Goal: Task Accomplishment & Management: Use online tool/utility

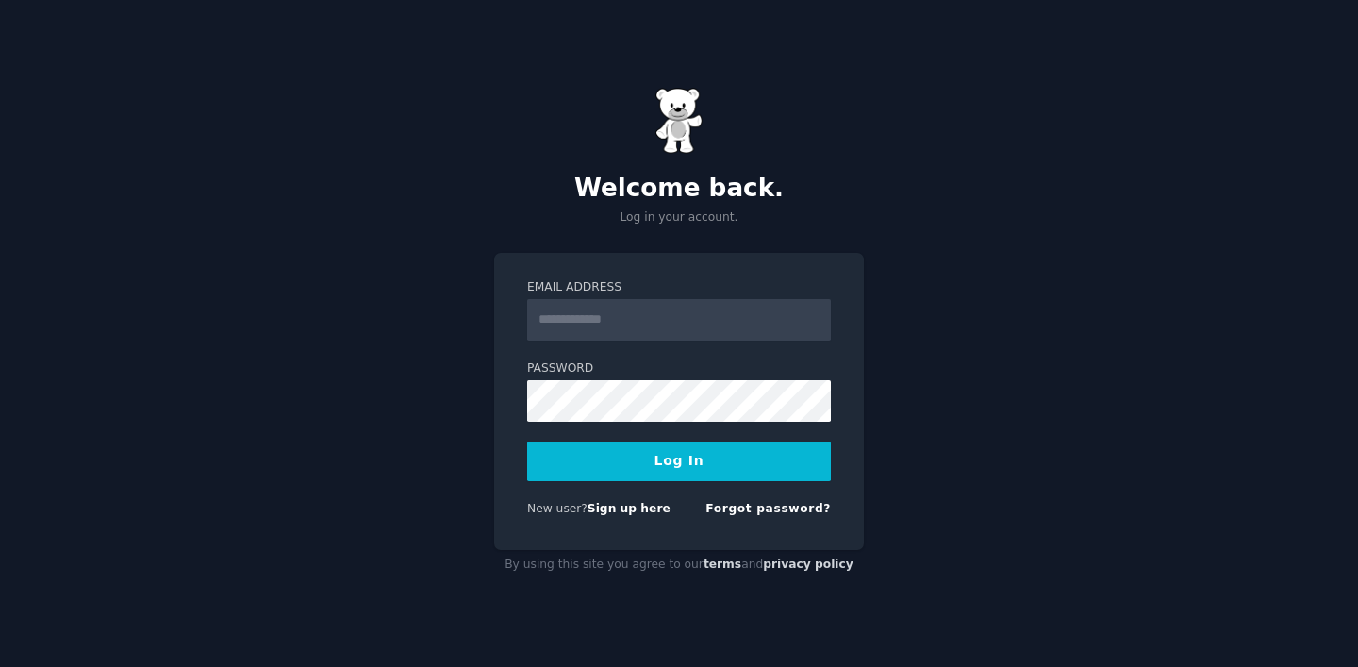
type input "**********"
click at [645, 464] on button "Log In" at bounding box center [679, 461] width 304 height 40
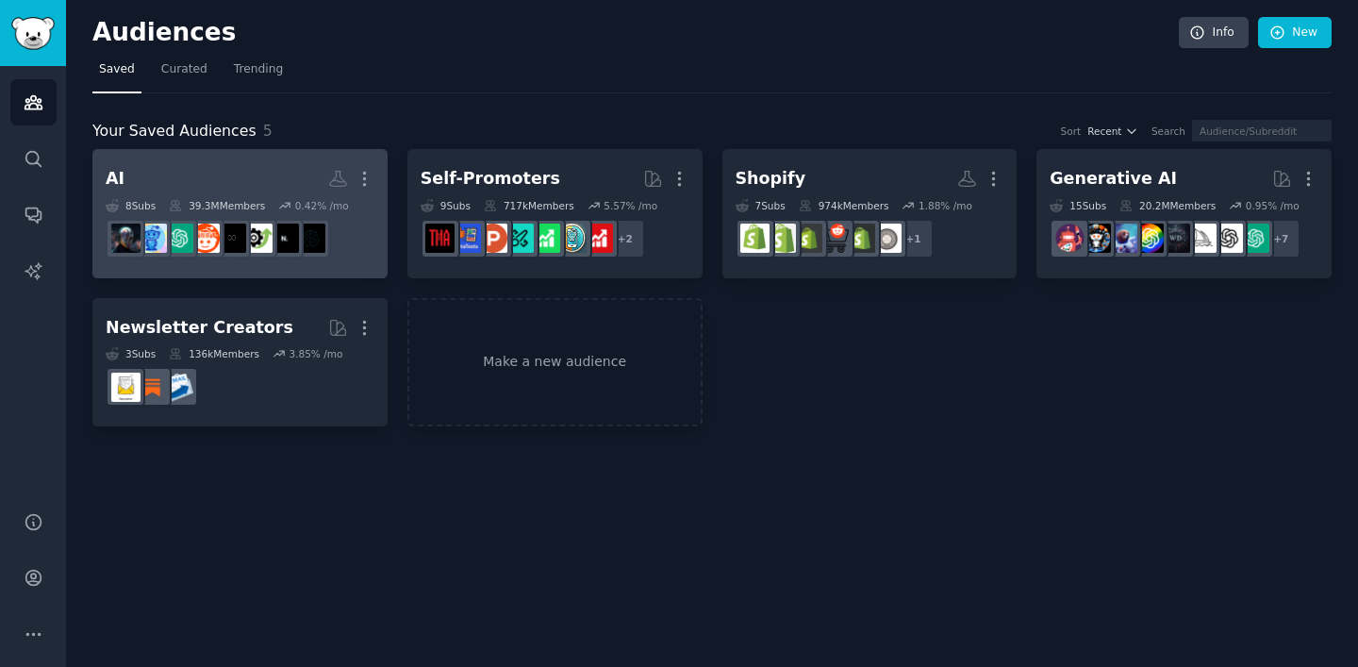
click at [274, 174] on h2 "AI More" at bounding box center [240, 178] width 269 height 33
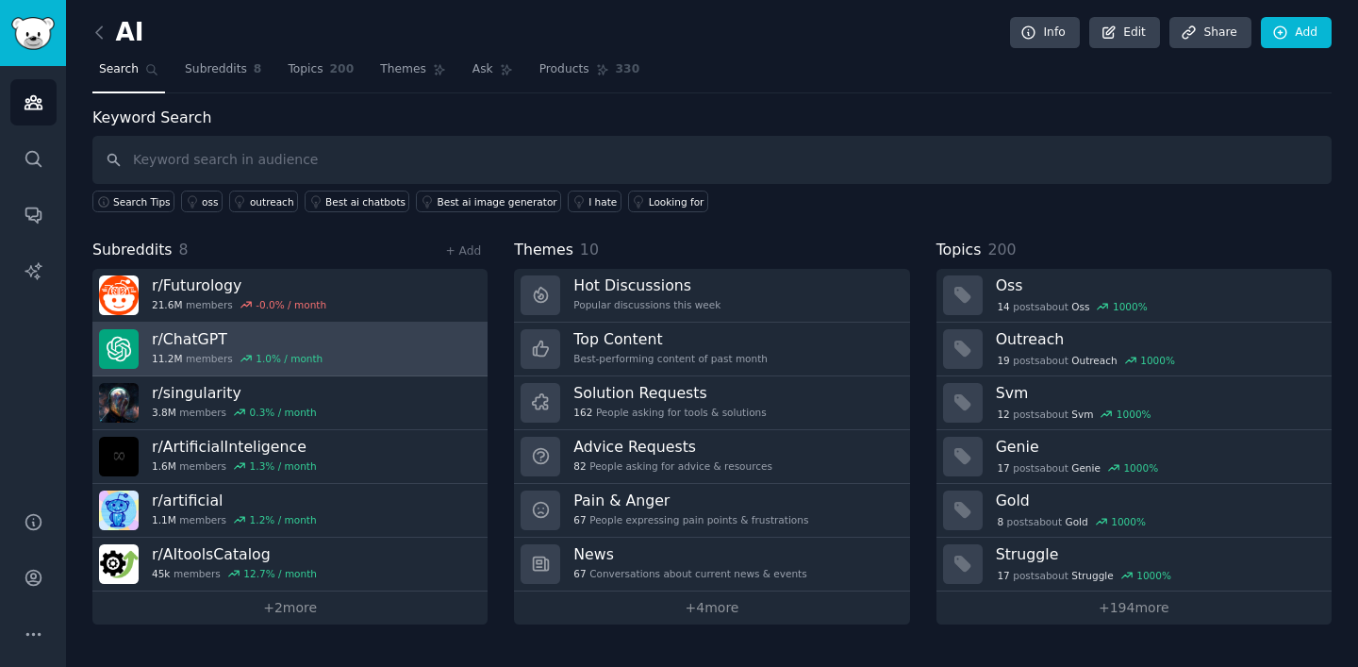
click at [192, 338] on h3 "r/ ChatGPT" at bounding box center [237, 339] width 171 height 20
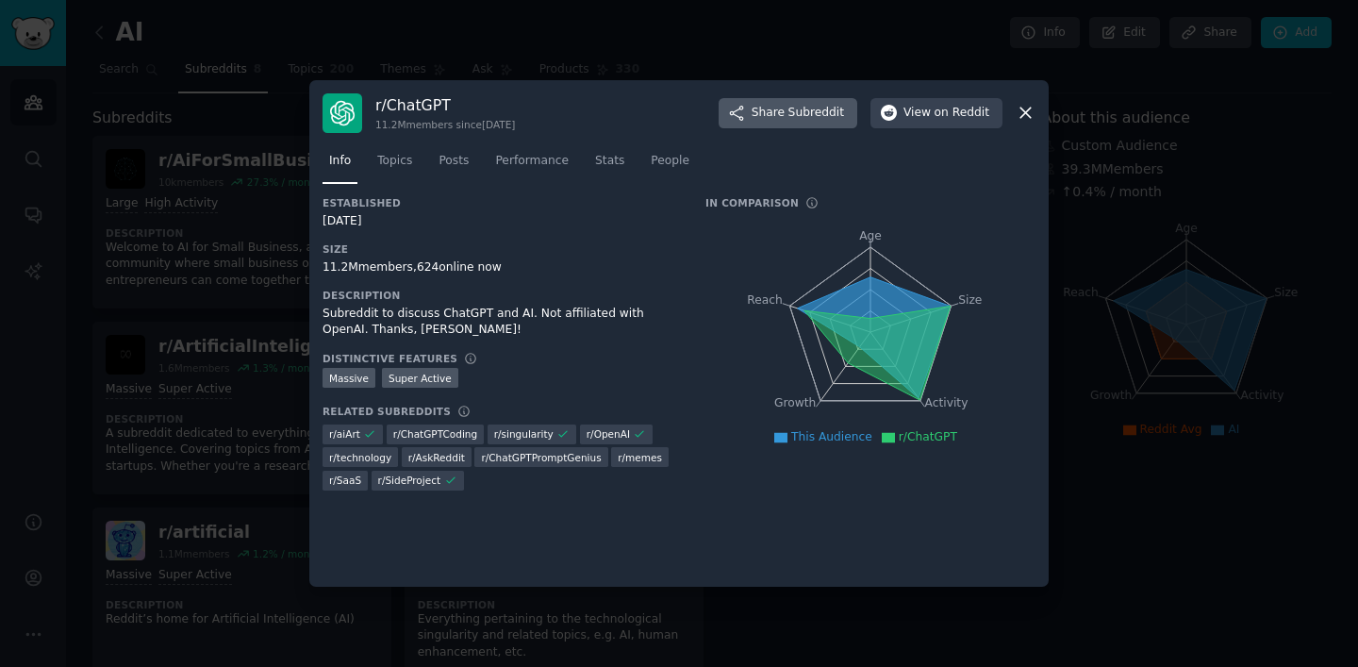
click at [770, 115] on span "Share Subreddit" at bounding box center [798, 113] width 92 height 17
click at [437, 49] on div at bounding box center [679, 333] width 1358 height 667
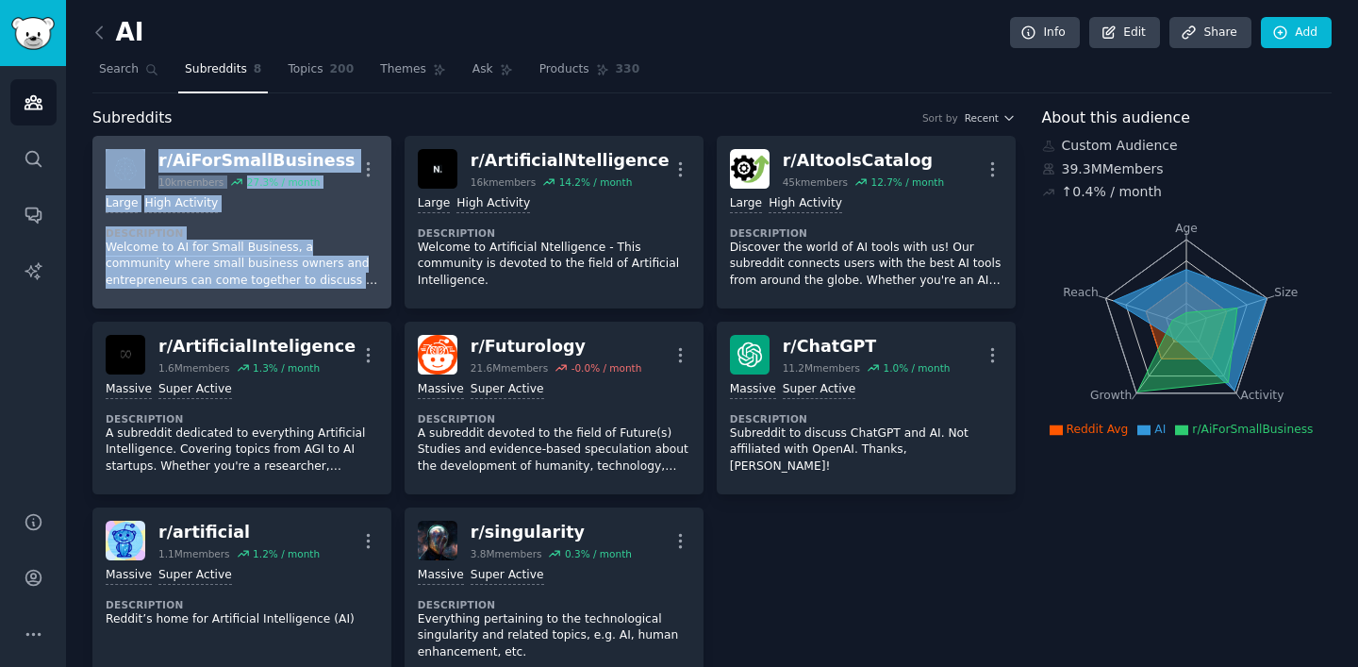
click at [158, 160] on div "r/ AiForSmallBusiness 10k members 27.3 % / month More" at bounding box center [242, 169] width 273 height 40
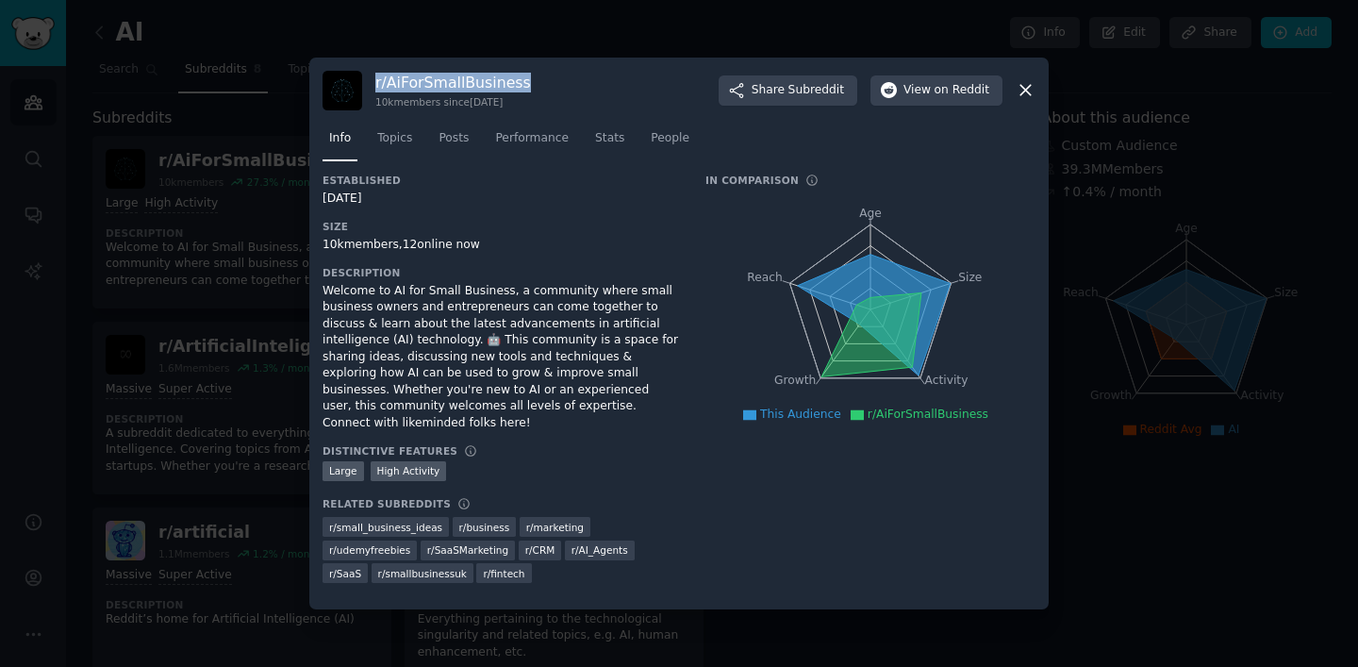
drag, startPoint x: 528, startPoint y: 82, endPoint x: 374, endPoint y: 79, distance: 153.8
click at [374, 79] on div "r/ AiForSmallBusiness 10k members since [DATE] Share Subreddit View on Reddit" at bounding box center [679, 91] width 713 height 40
copy h3 "r/ AiForSmallBusiness"
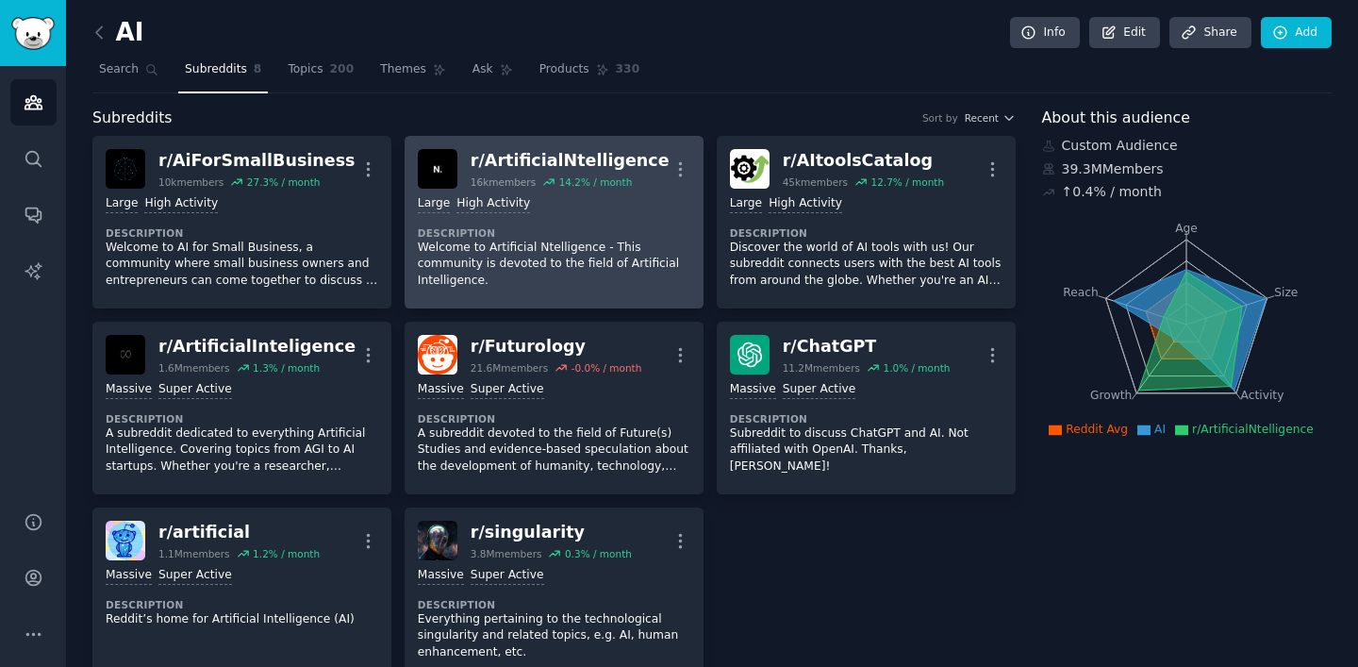
click at [488, 163] on div "r/ ArtificialNtelligence" at bounding box center [570, 161] width 199 height 24
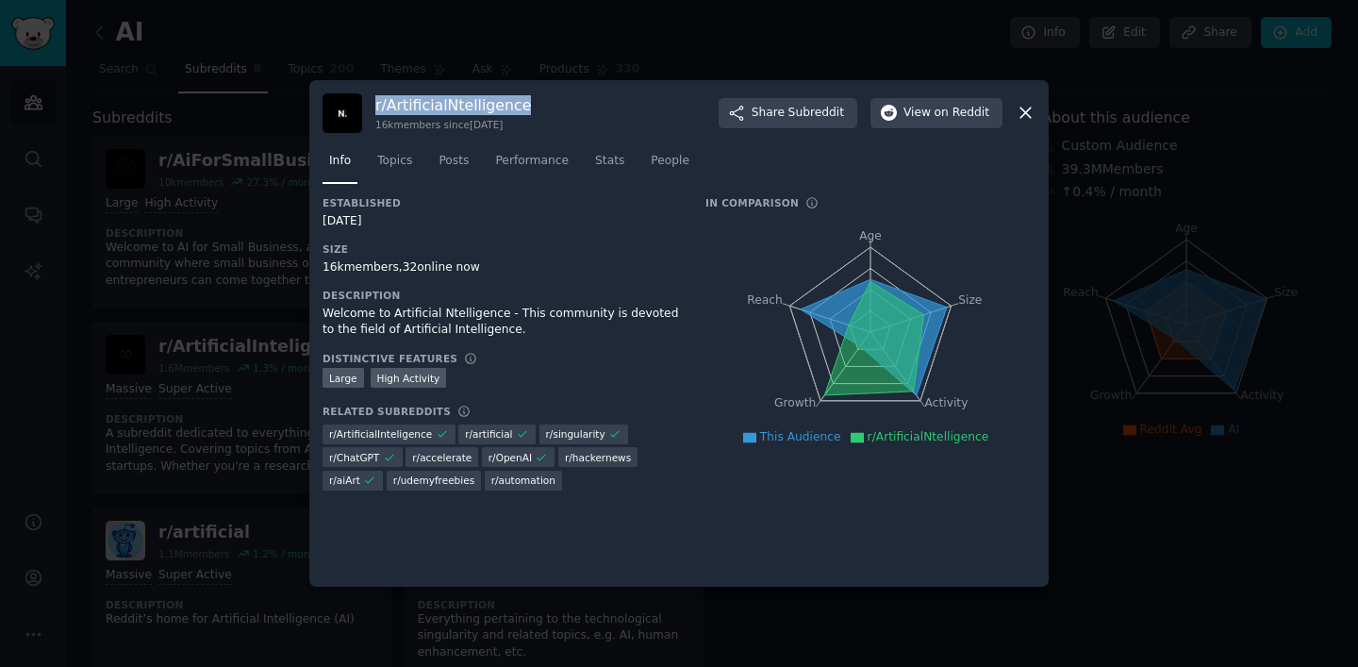
drag, startPoint x: 520, startPoint y: 101, endPoint x: 374, endPoint y: 102, distance: 145.2
click at [374, 102] on div "r/ ArtificialNtelligence 16k members since [DATE] Share Subreddit View on Reddit" at bounding box center [679, 113] width 713 height 40
copy h3 "r/ ArtificialNtelligence"
click at [638, 47] on div at bounding box center [679, 333] width 1358 height 667
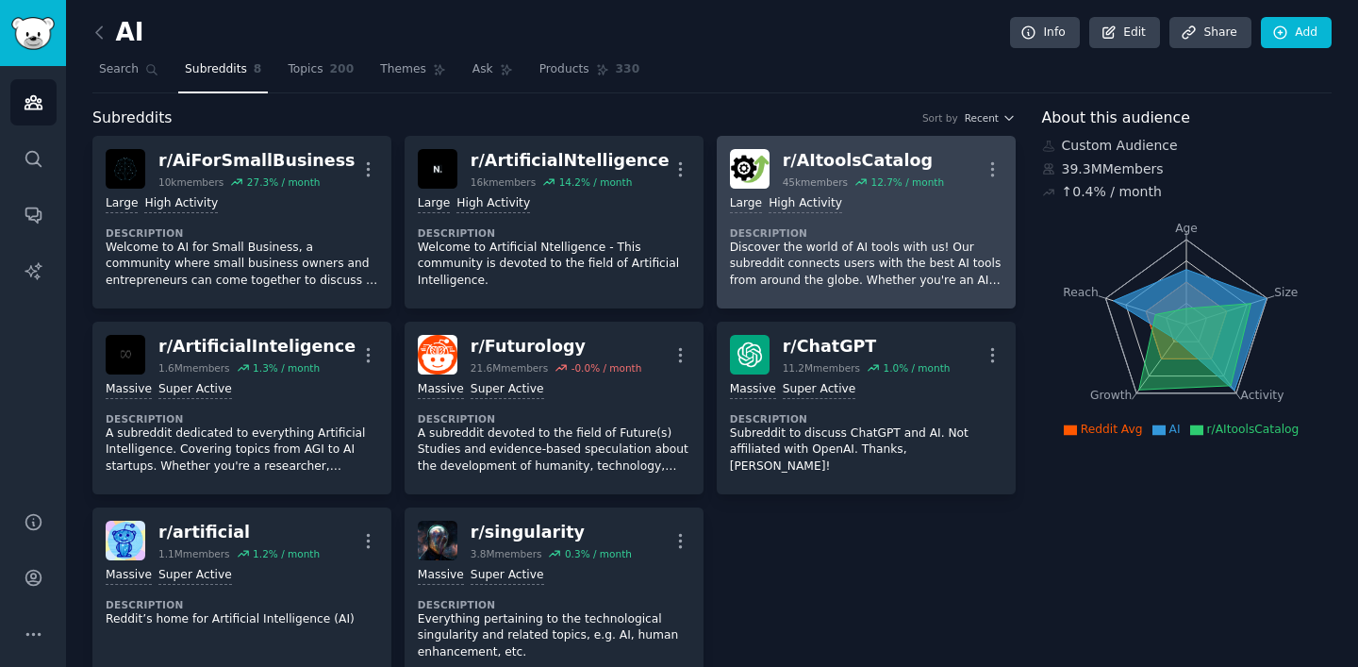
click at [915, 158] on div "r/ AItoolsCatalog" at bounding box center [863, 161] width 161 height 24
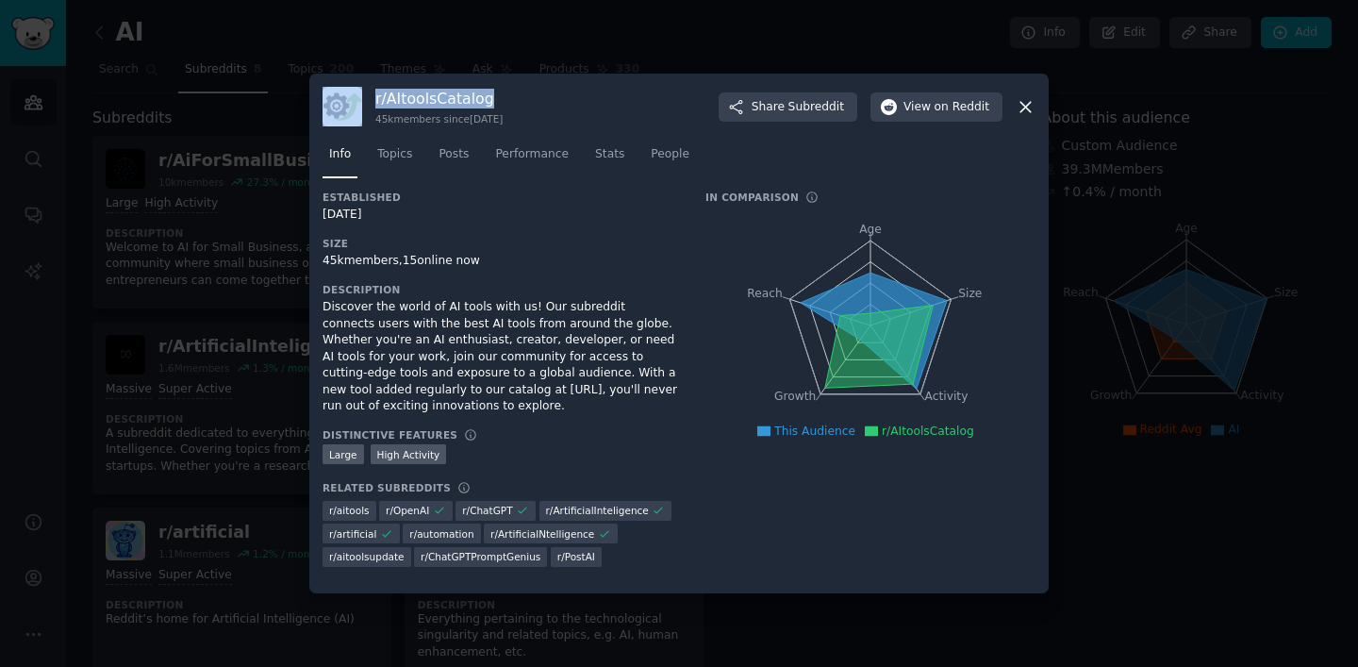
drag, startPoint x: 494, startPoint y: 97, endPoint x: 368, endPoint y: 97, distance: 126.4
click at [368, 97] on div "r/ AItoolsCatalog 45k members since [DATE] Share Subreddit View on Reddit" at bounding box center [679, 107] width 713 height 40
copy div "r/ AItoolsCatalog"
click at [574, 41] on div at bounding box center [679, 333] width 1358 height 667
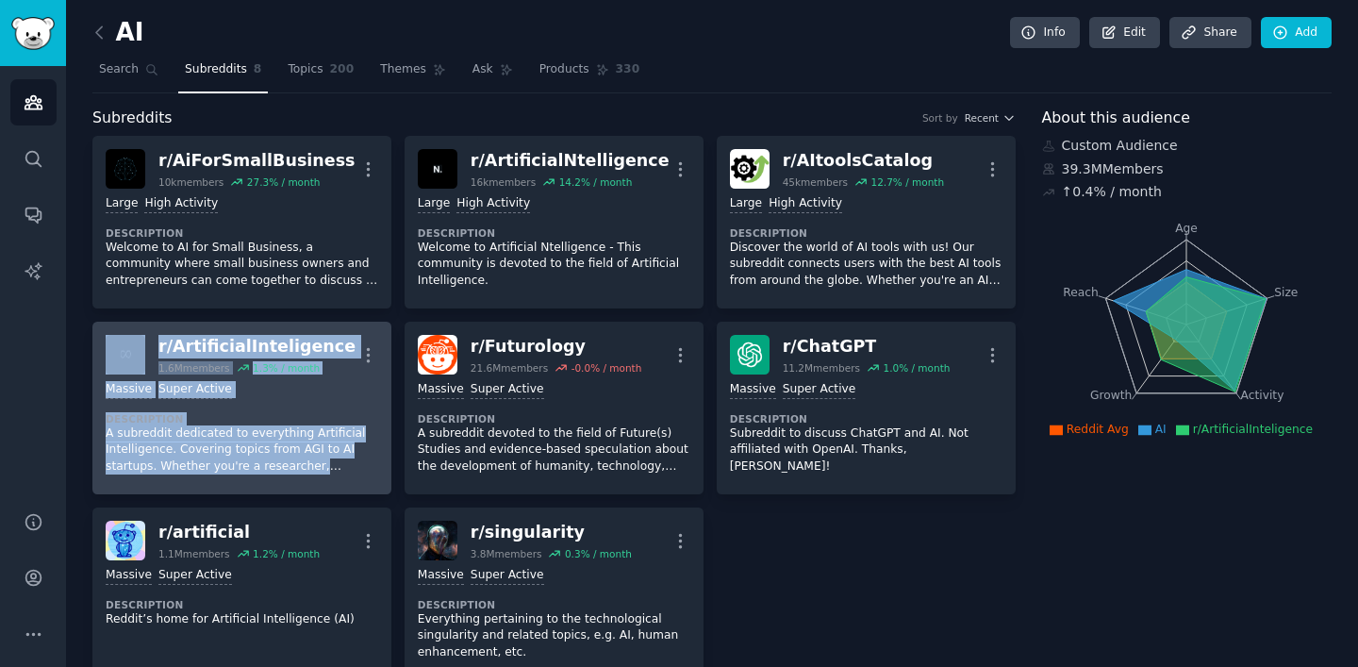
click at [226, 348] on div "r/ ArtificialInteligence" at bounding box center [256, 347] width 197 height 24
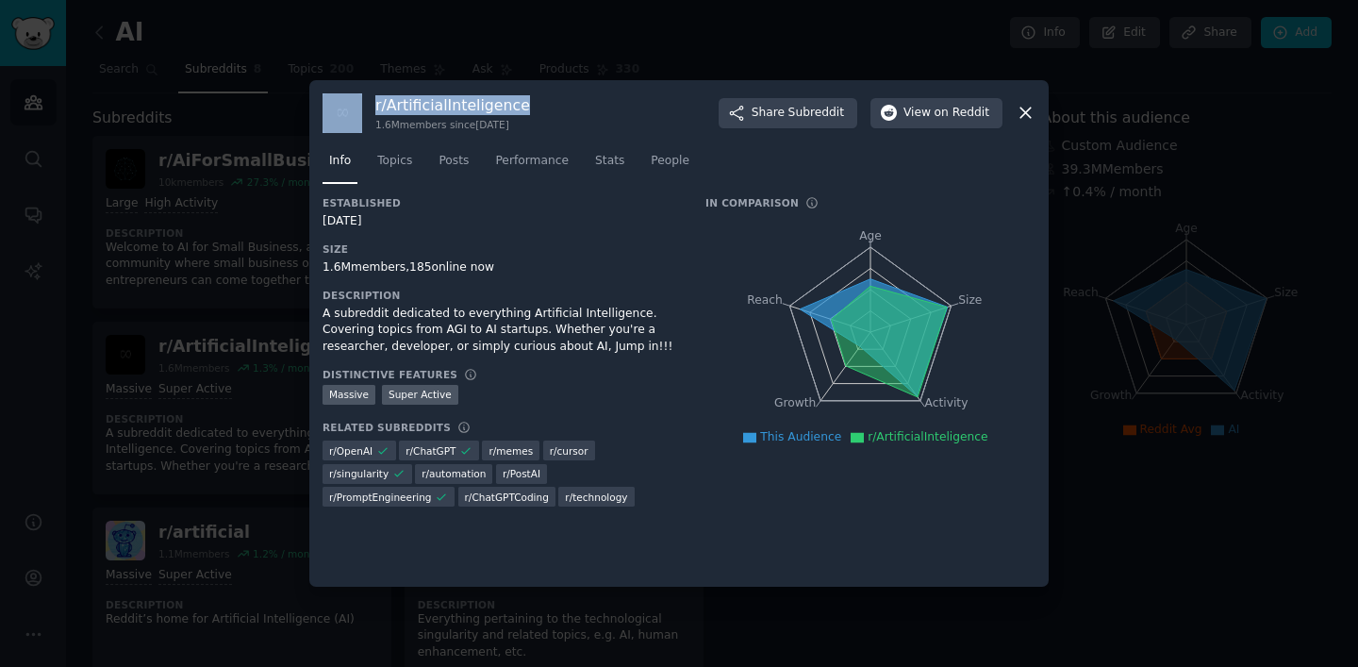
drag, startPoint x: 534, startPoint y: 100, endPoint x: 369, endPoint y: 98, distance: 165.1
click at [368, 98] on div "r/ ArtificialInteligence 1.6M members since [DATE] Share Subreddit View on Redd…" at bounding box center [679, 113] width 713 height 40
copy div "r/ ArtificialInteligence"
click at [689, 43] on div at bounding box center [679, 333] width 1358 height 667
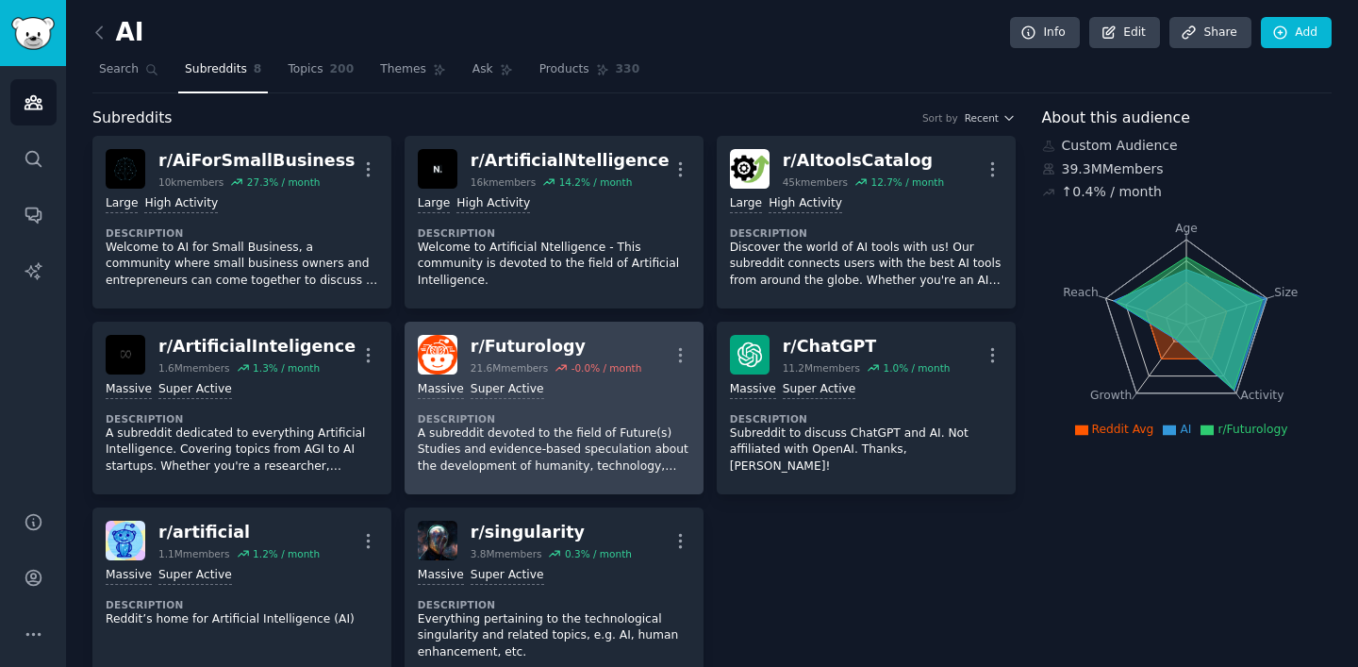
click at [572, 345] on div "r/ Futurology" at bounding box center [557, 347] width 172 height 24
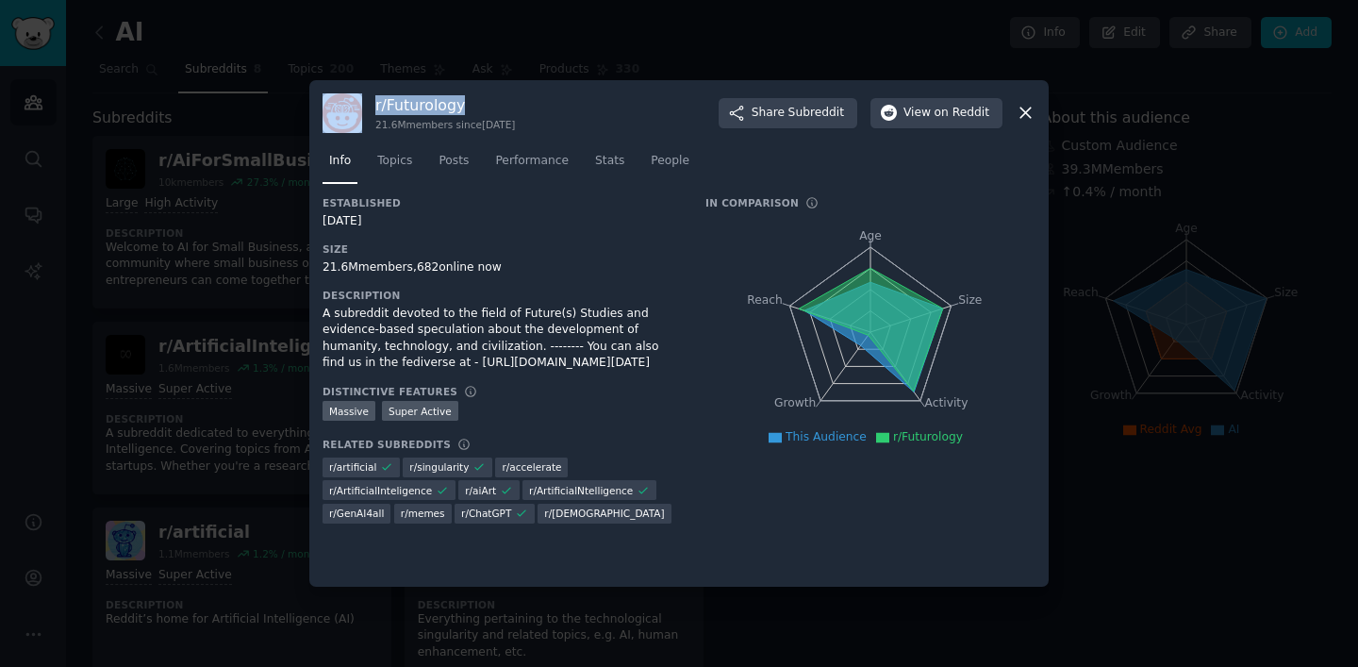
drag, startPoint x: 481, startPoint y: 105, endPoint x: 351, endPoint y: 105, distance: 130.1
click at [351, 105] on div "r/ Futurology 21.6M members since [DATE] Share Subreddit View on Reddit" at bounding box center [679, 113] width 713 height 40
copy div "r/ Futurology"
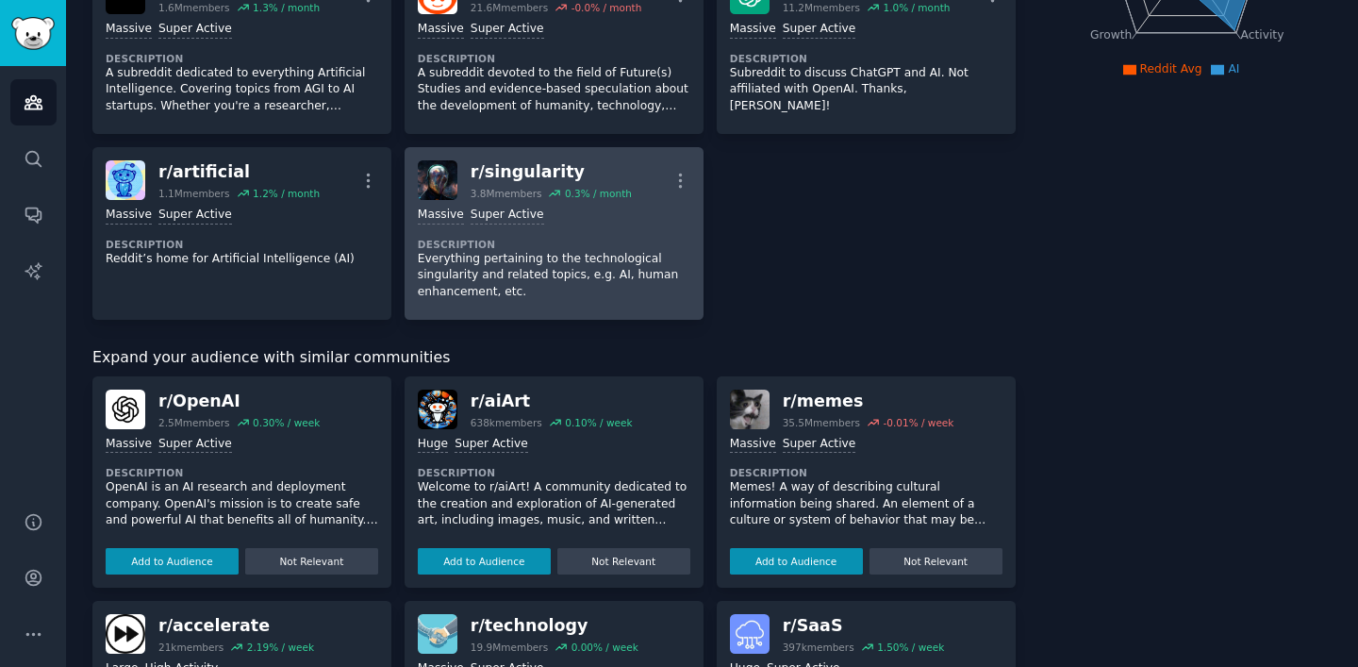
scroll to position [386, 0]
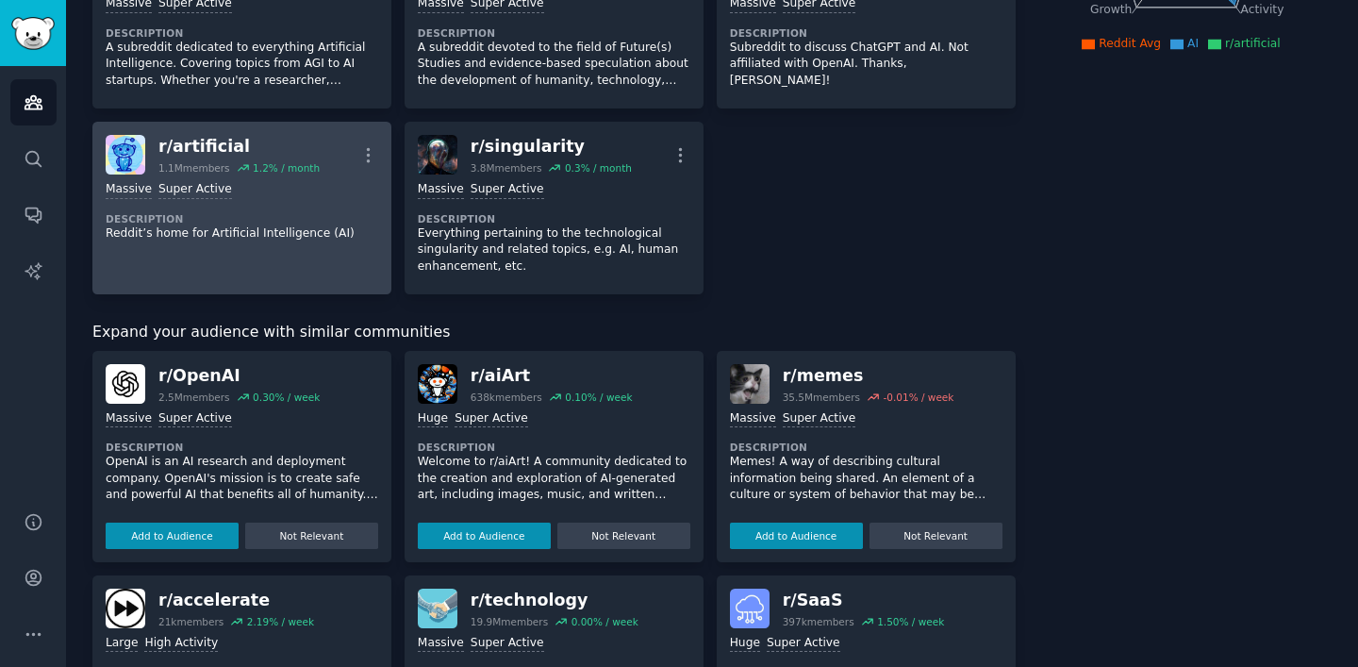
click at [224, 151] on div "r/ artificial" at bounding box center [238, 147] width 161 height 24
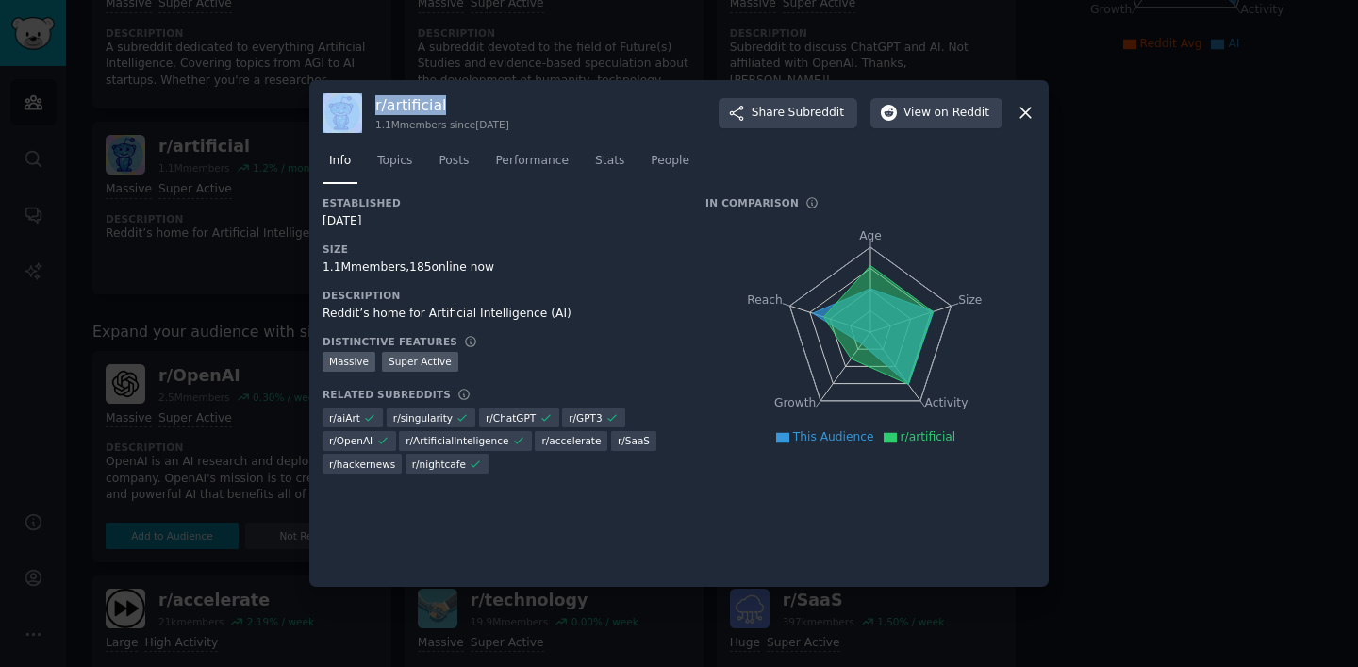
drag, startPoint x: 481, startPoint y: 101, endPoint x: 339, endPoint y: 101, distance: 142.4
click at [339, 101] on div "r/ artificial 1.1M members since [DATE] Share Subreddit View on Reddit" at bounding box center [679, 113] width 713 height 40
copy div "r/ artificial"
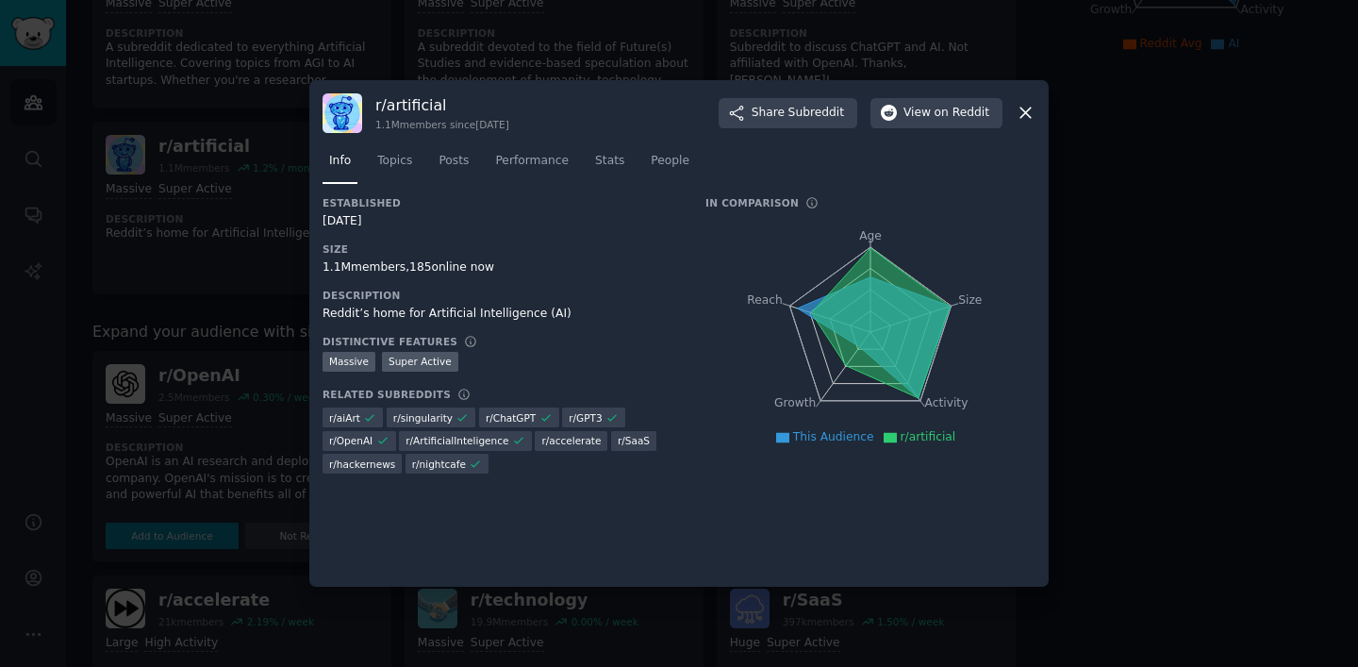
click at [455, 100] on h3 "r/ artificial" at bounding box center [442, 105] width 134 height 20
drag, startPoint x: 448, startPoint y: 105, endPoint x: 373, endPoint y: 104, distance: 74.5
click at [373, 104] on div "r/ artificial 1.1M members since [DATE] Share Subreddit View on Reddit" at bounding box center [679, 113] width 713 height 40
copy h3 "r/ artificial"
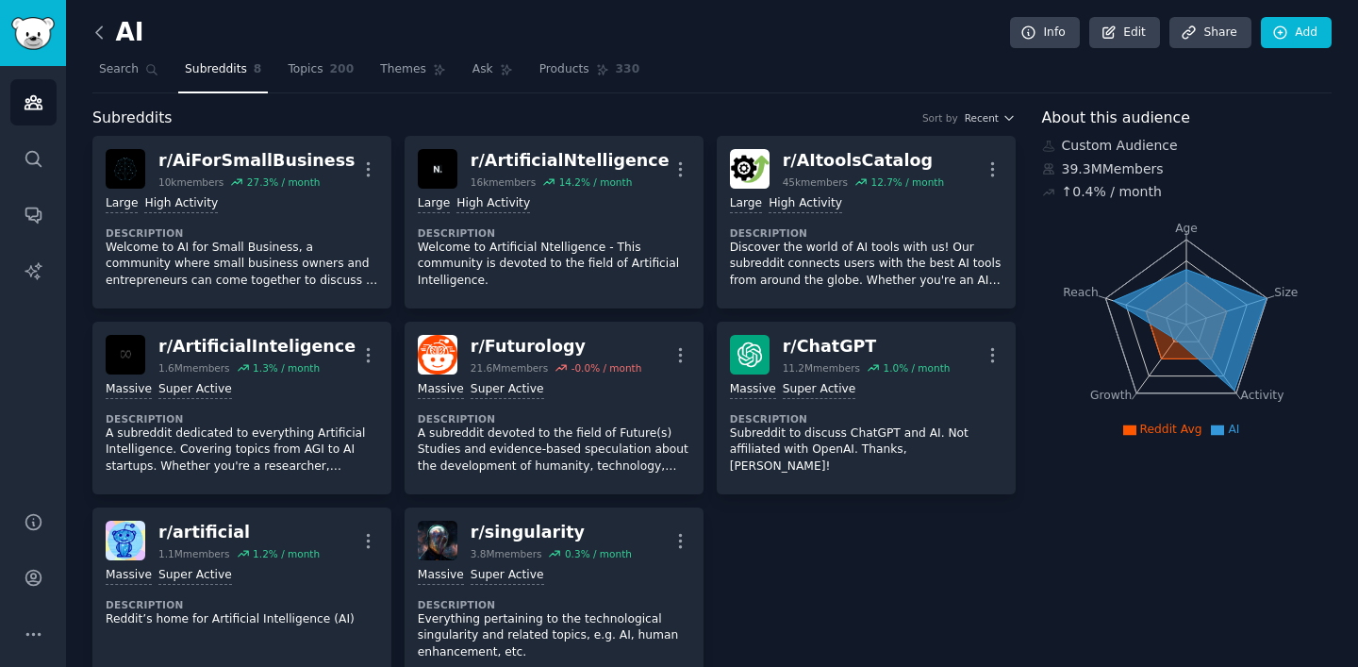
click at [102, 30] on icon at bounding box center [100, 33] width 20 height 20
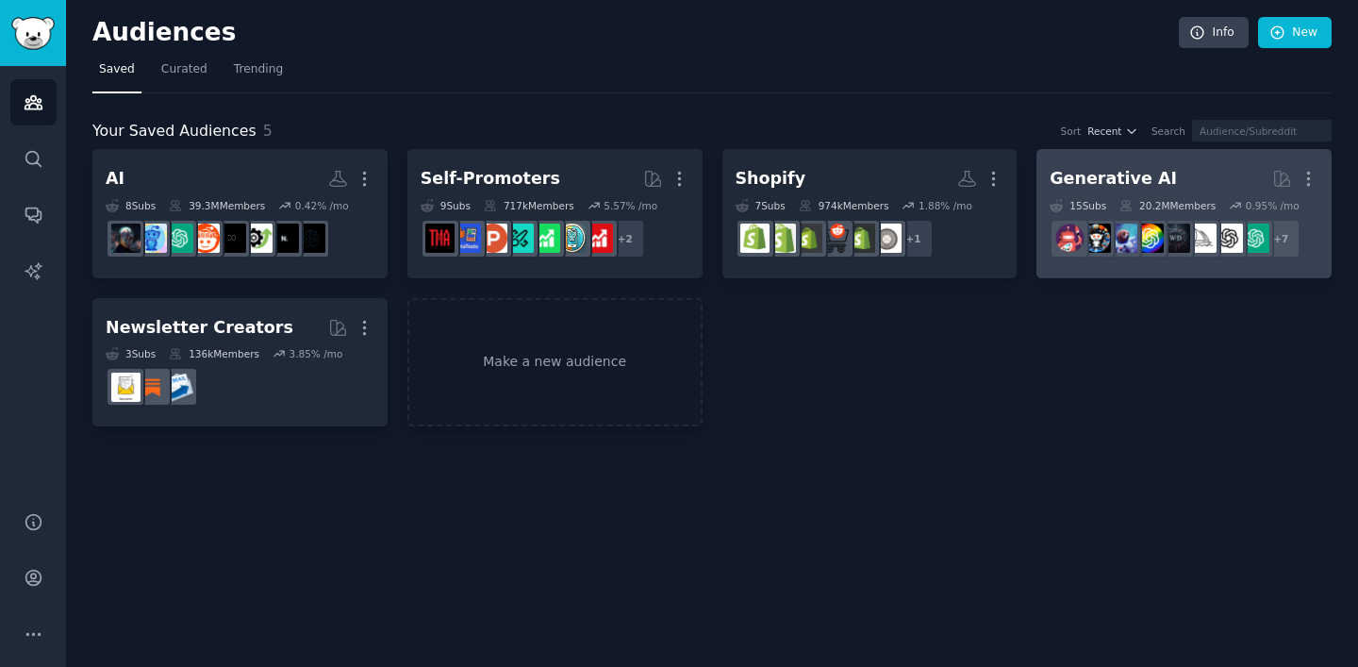
click at [1202, 165] on h2 "Generative AI More" at bounding box center [1184, 178] width 269 height 33
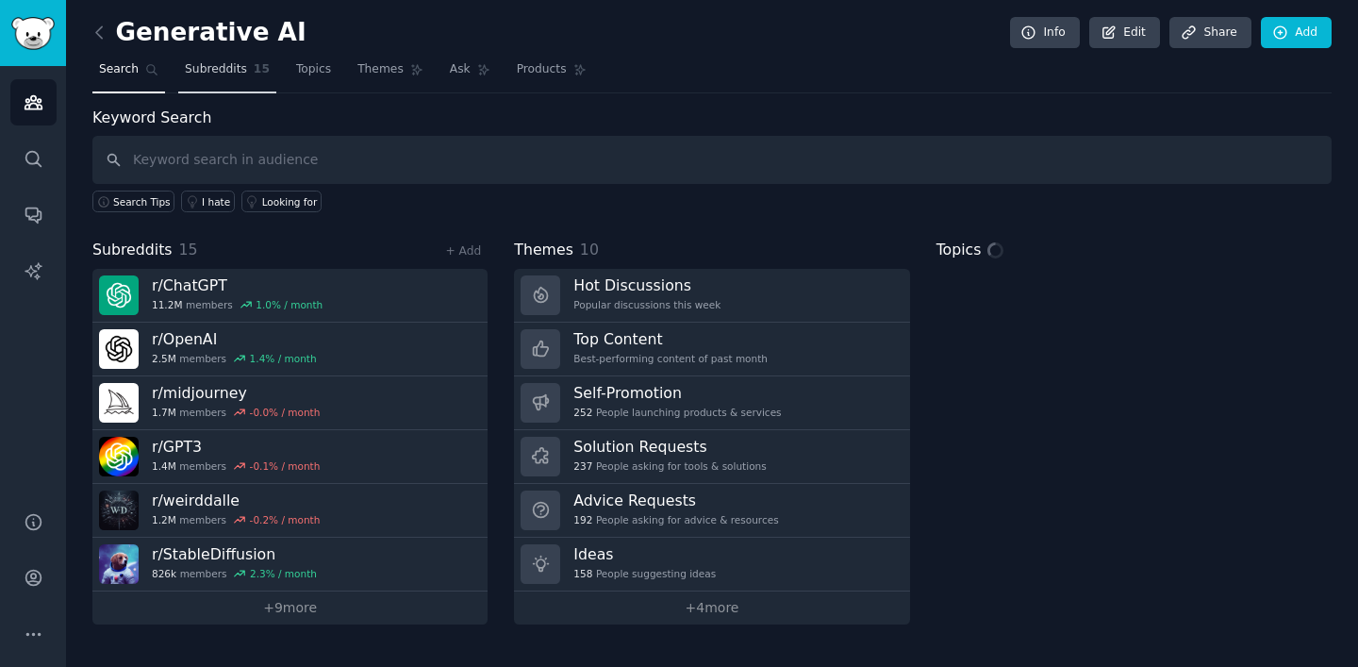
click at [216, 76] on span "Subreddits" at bounding box center [216, 69] width 62 height 17
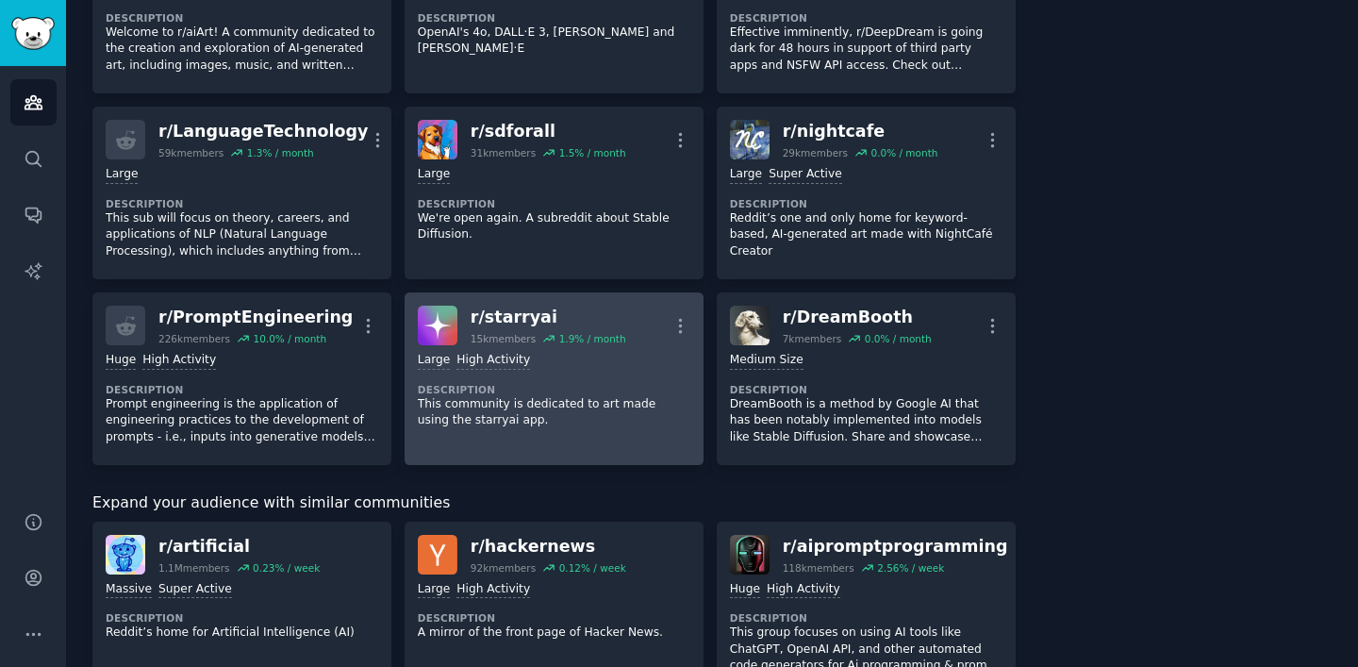
scroll to position [609, 0]
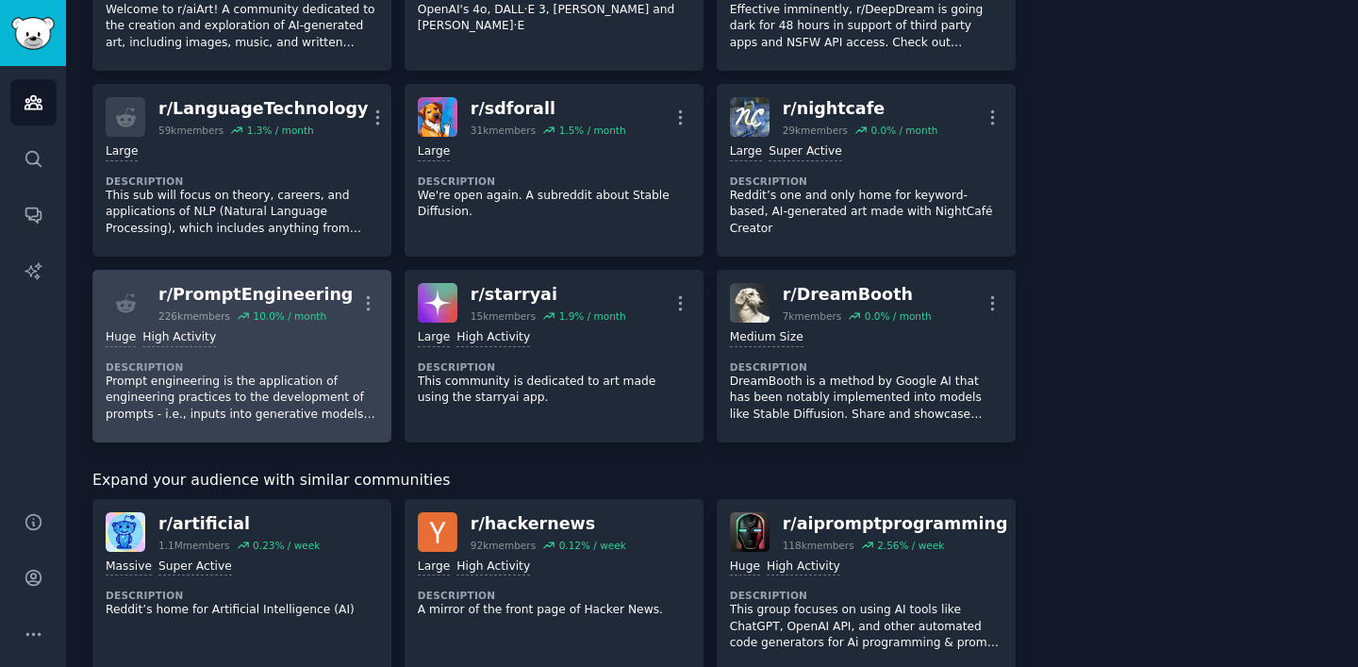
click at [317, 296] on div "r/ PromptEngineering" at bounding box center [255, 295] width 194 height 24
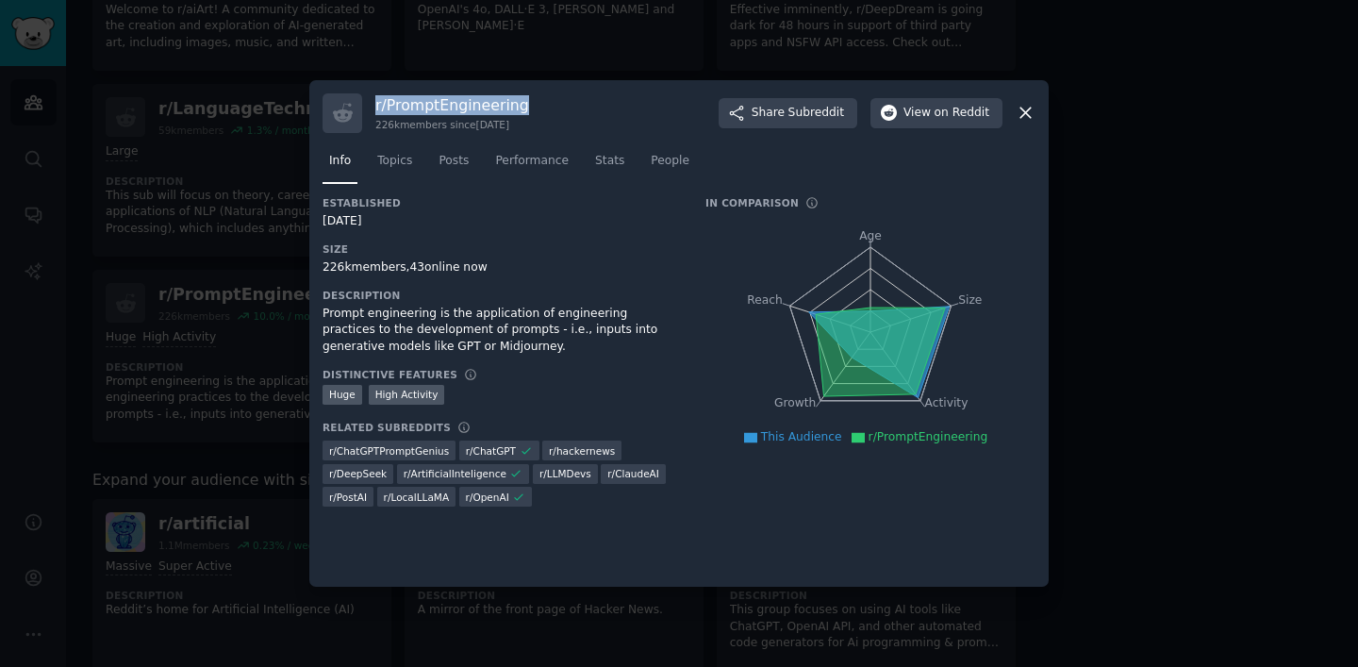
drag, startPoint x: 537, startPoint y: 106, endPoint x: 373, endPoint y: 106, distance: 164.1
click at [373, 106] on div "r/ PromptEngineering 226k members since [DATE] Share Subreddit View on Reddit" at bounding box center [679, 113] width 713 height 40
copy h3 "r/ PromptEngineering"
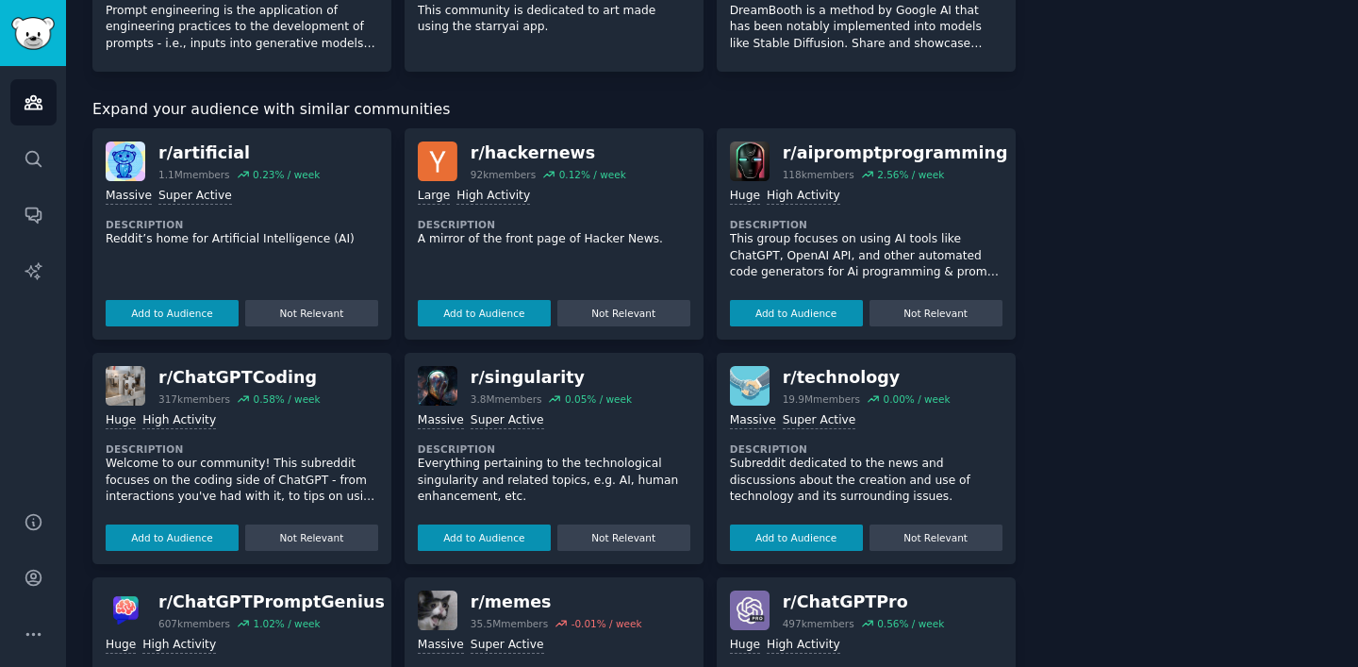
scroll to position [988, 0]
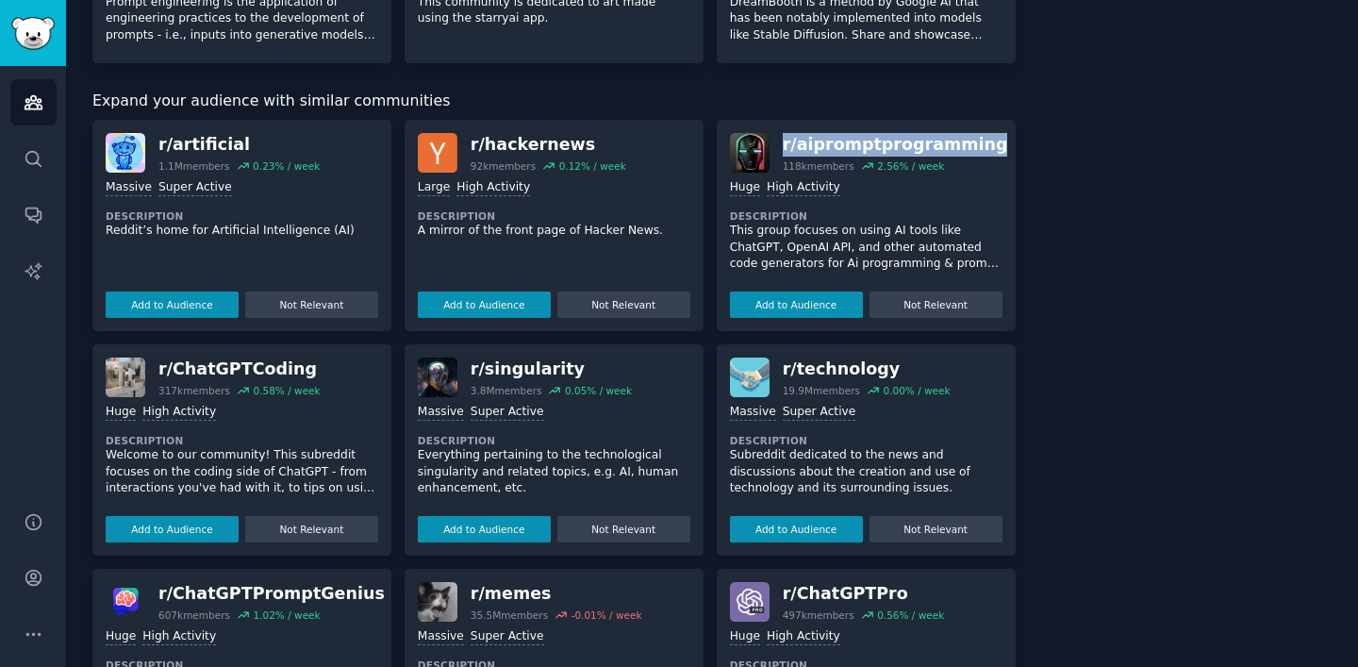
drag, startPoint x: 963, startPoint y: 145, endPoint x: 777, endPoint y: 144, distance: 185.8
click at [777, 144] on div "r/ aipromptprogramming 118k members 2.56 % / week" at bounding box center [866, 153] width 273 height 40
copy div "r/ aipromptprogramming"
click at [812, 303] on button "Add to Audience" at bounding box center [796, 304] width 133 height 26
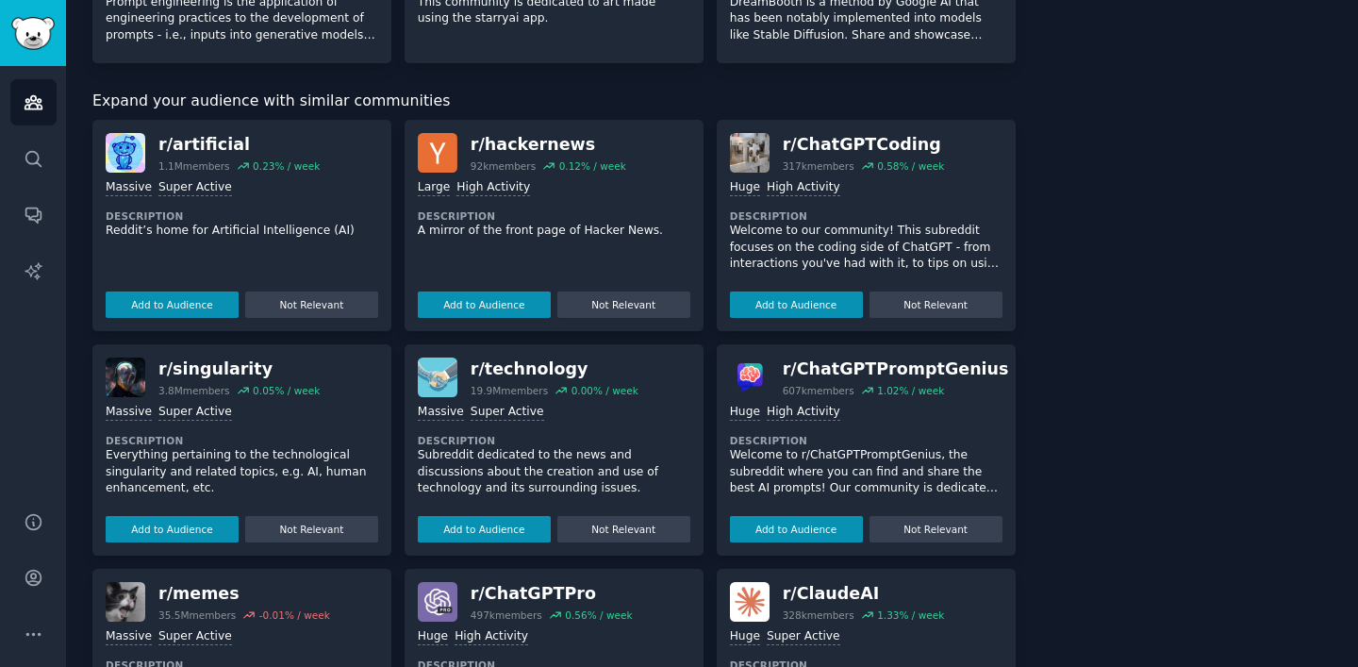
scroll to position [971, 0]
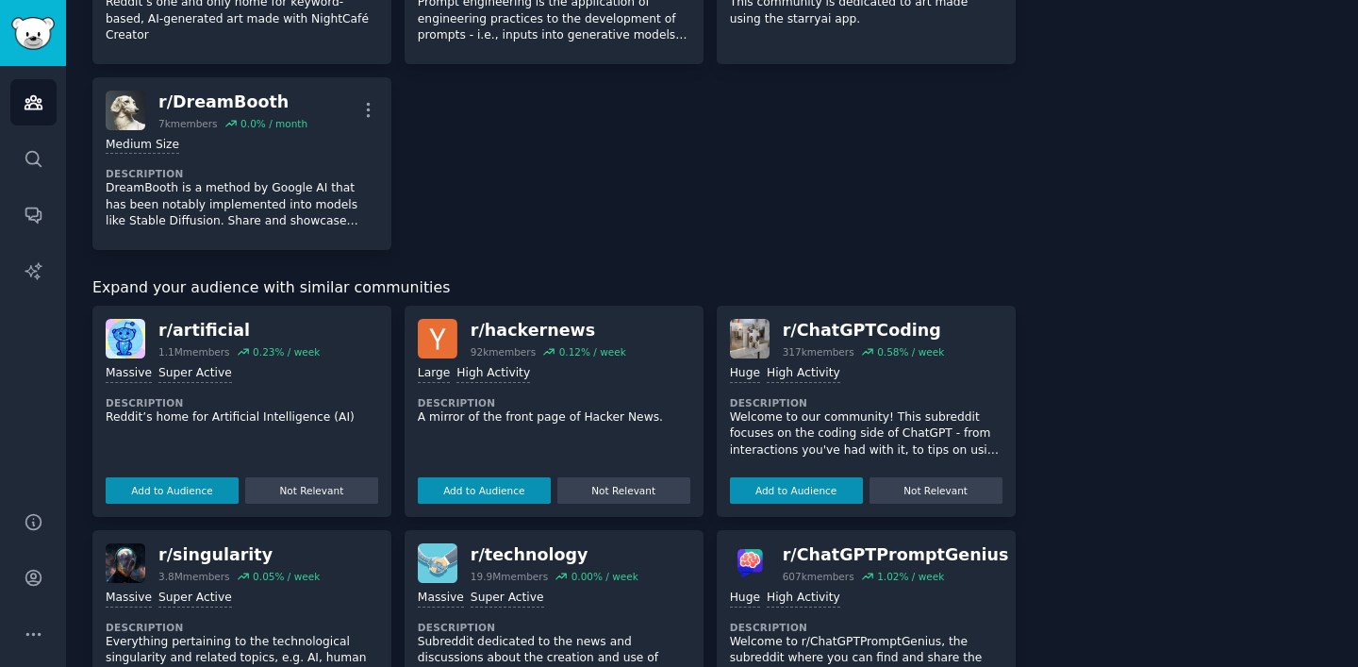
click at [781, 473] on div "Add to Audience Not Relevant" at bounding box center [866, 487] width 273 height 33
click at [809, 497] on button "Add to Audience" at bounding box center [796, 490] width 133 height 26
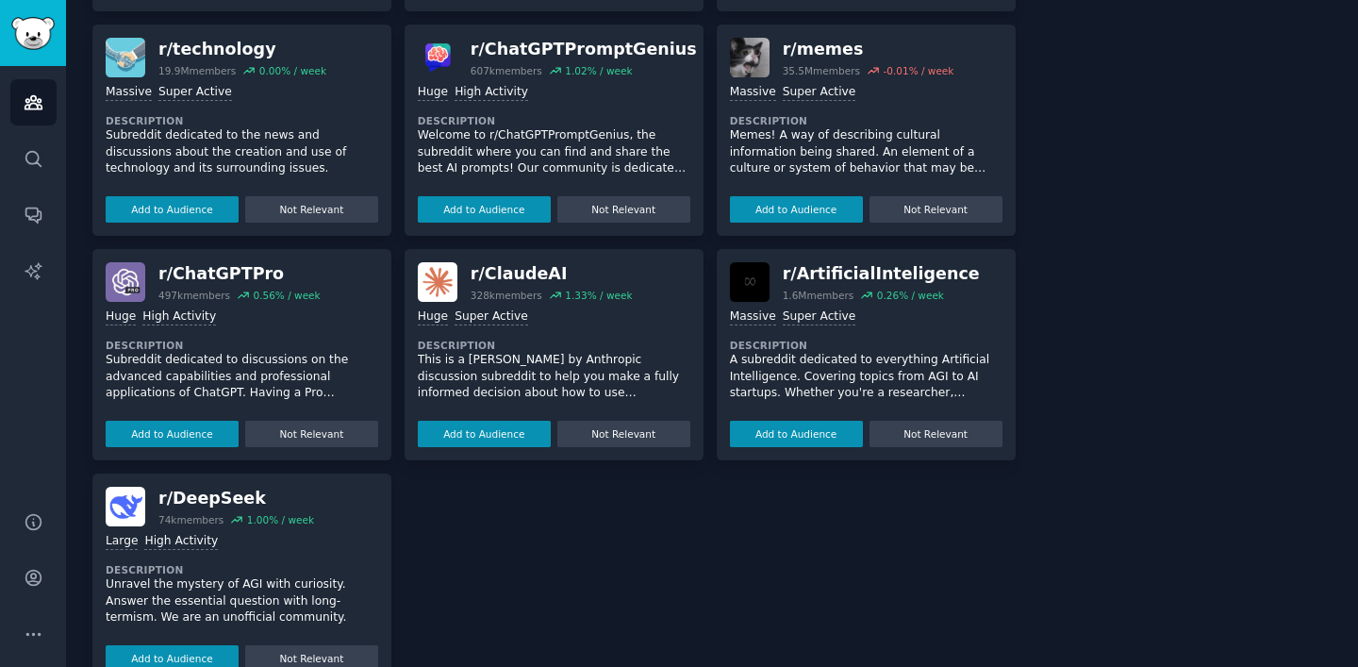
scroll to position [1537, 0]
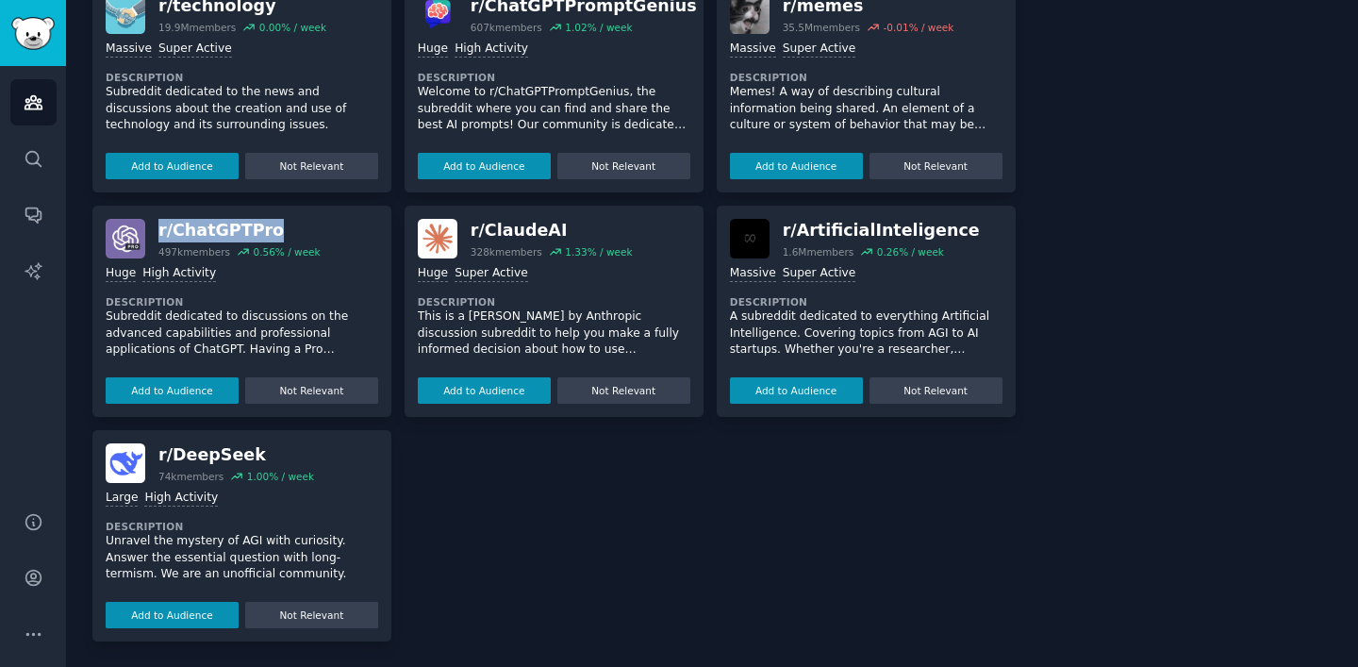
drag, startPoint x: 272, startPoint y: 229, endPoint x: 157, endPoint y: 231, distance: 115.1
click at [157, 231] on div "r/ ChatGPTPro 497k members 0.56 % / week" at bounding box center [242, 239] width 273 height 40
copy div "r/ ChatGPTPro"
